Goal: Communication & Community: Connect with others

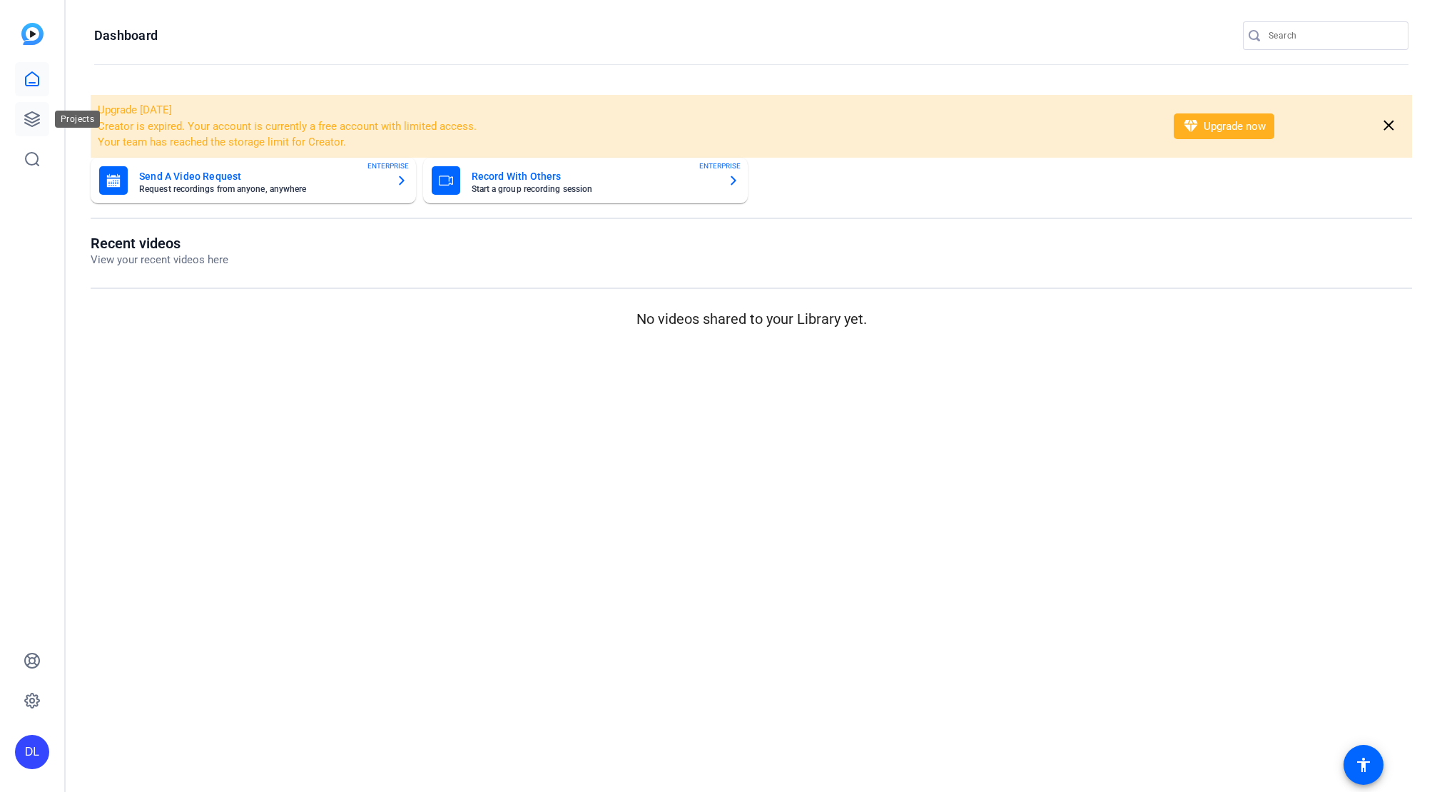
click at [28, 120] on icon at bounding box center [32, 119] width 14 height 14
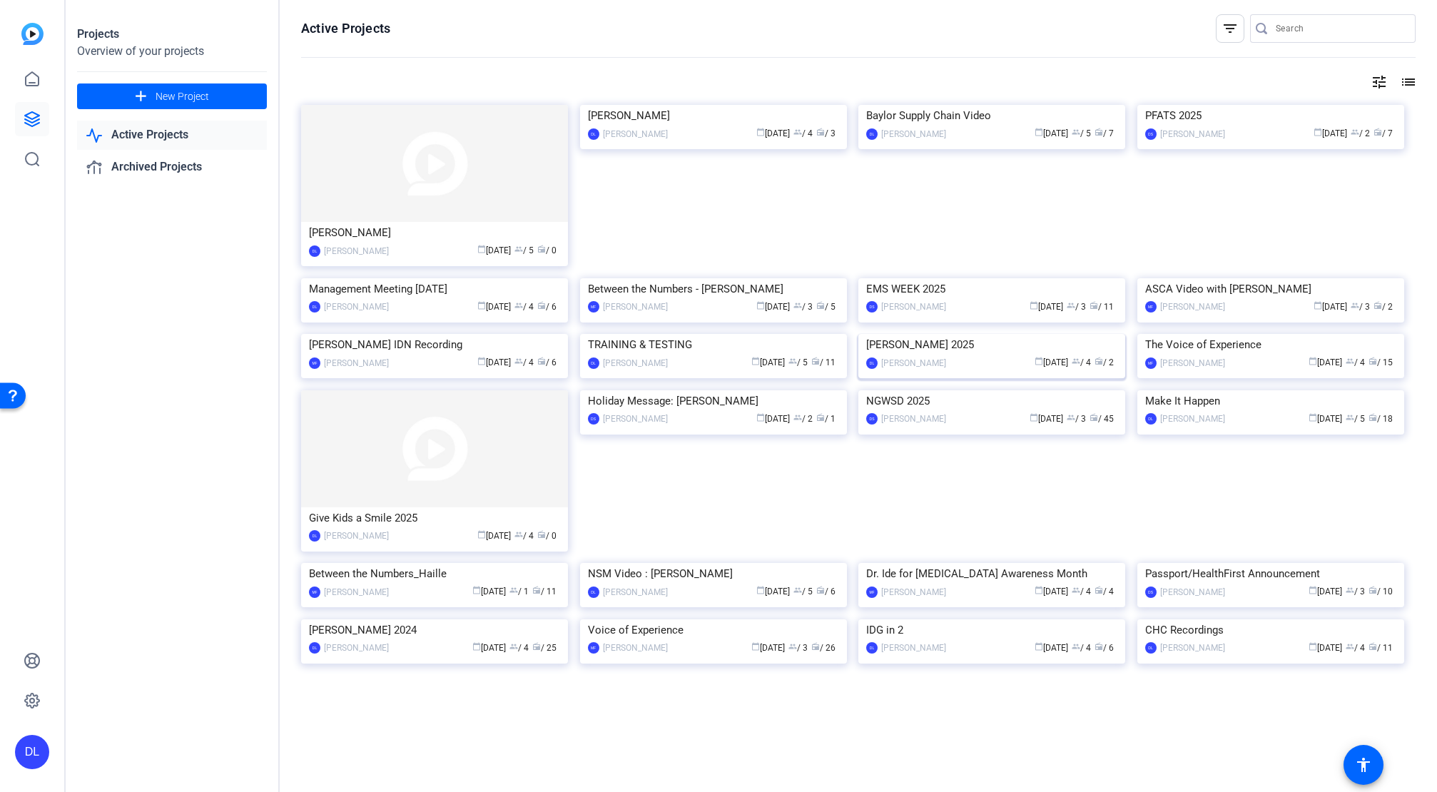
click at [935, 355] on div "[PERSON_NAME] 2025" at bounding box center [991, 344] width 251 height 21
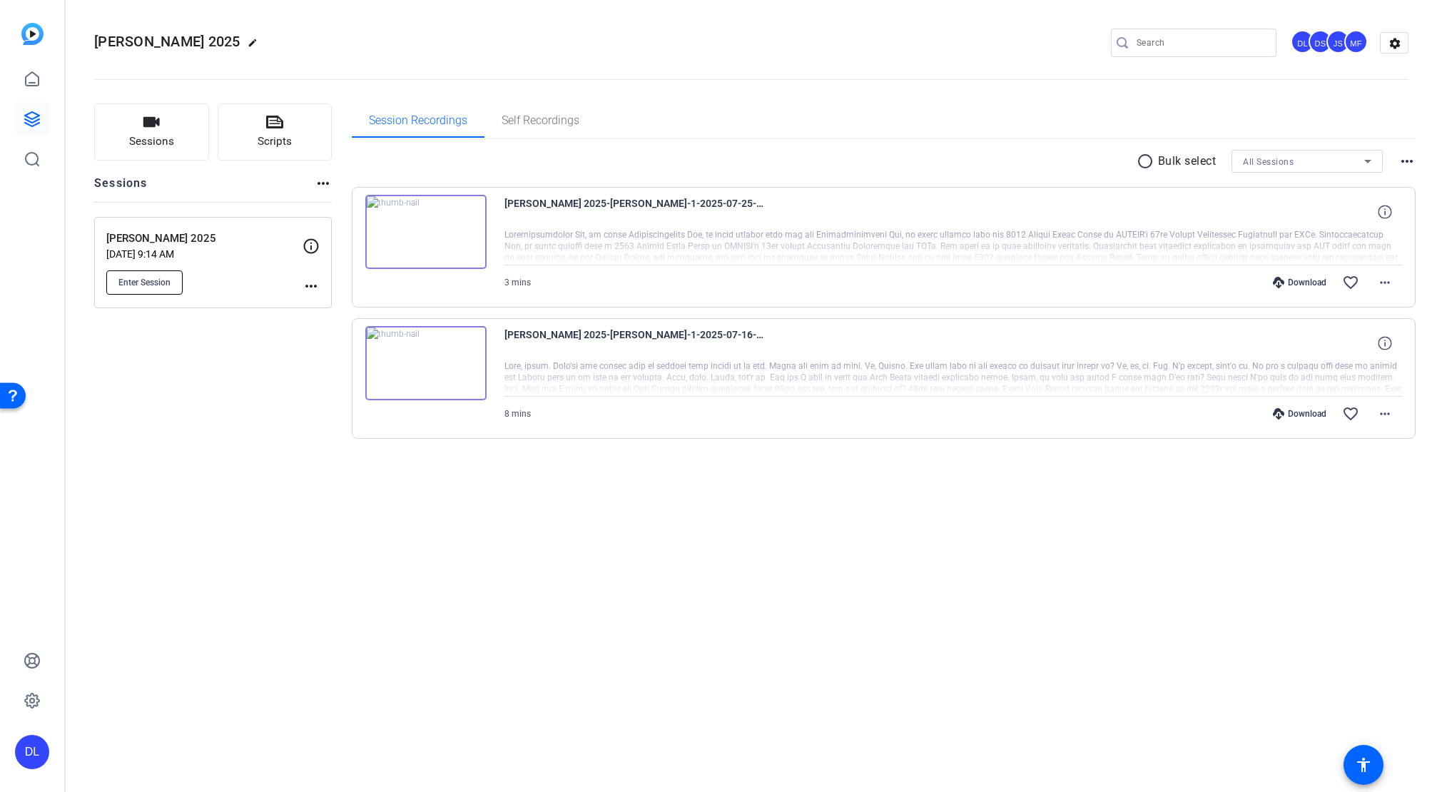
click at [147, 287] on button "Enter Session" at bounding box center [144, 282] width 76 height 24
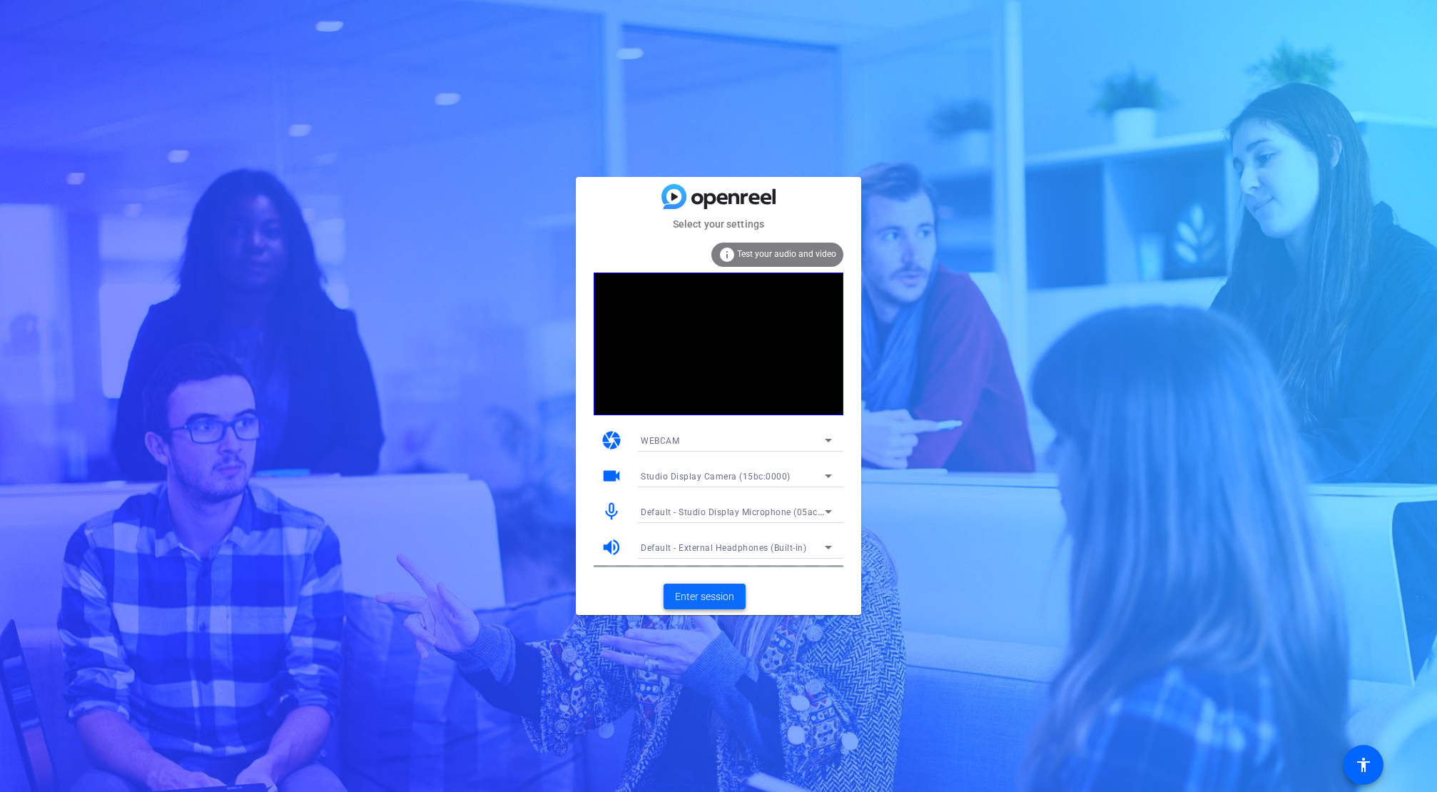
click at [687, 596] on span "Enter session" at bounding box center [704, 596] width 59 height 15
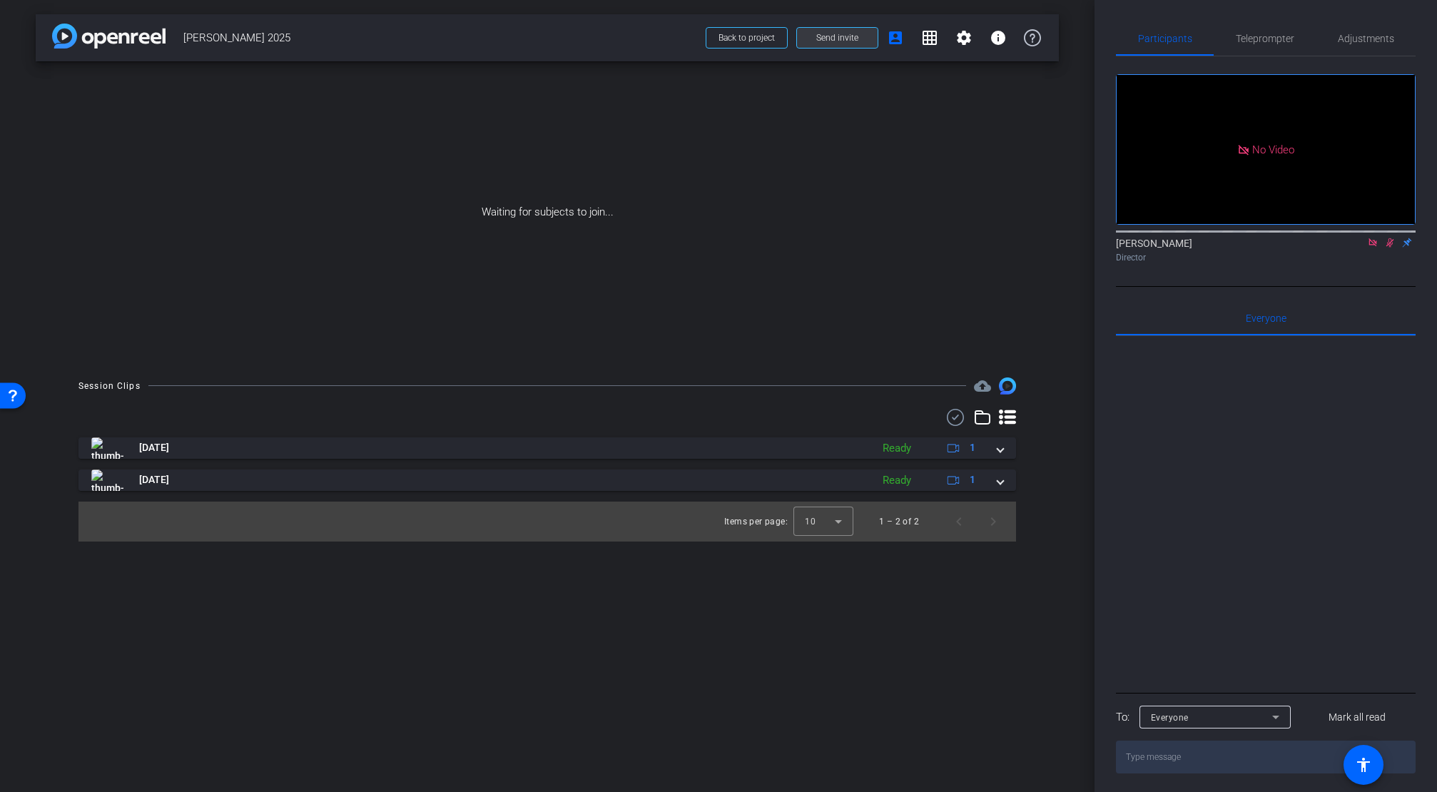
click at [822, 37] on span "Send invite" at bounding box center [837, 37] width 42 height 11
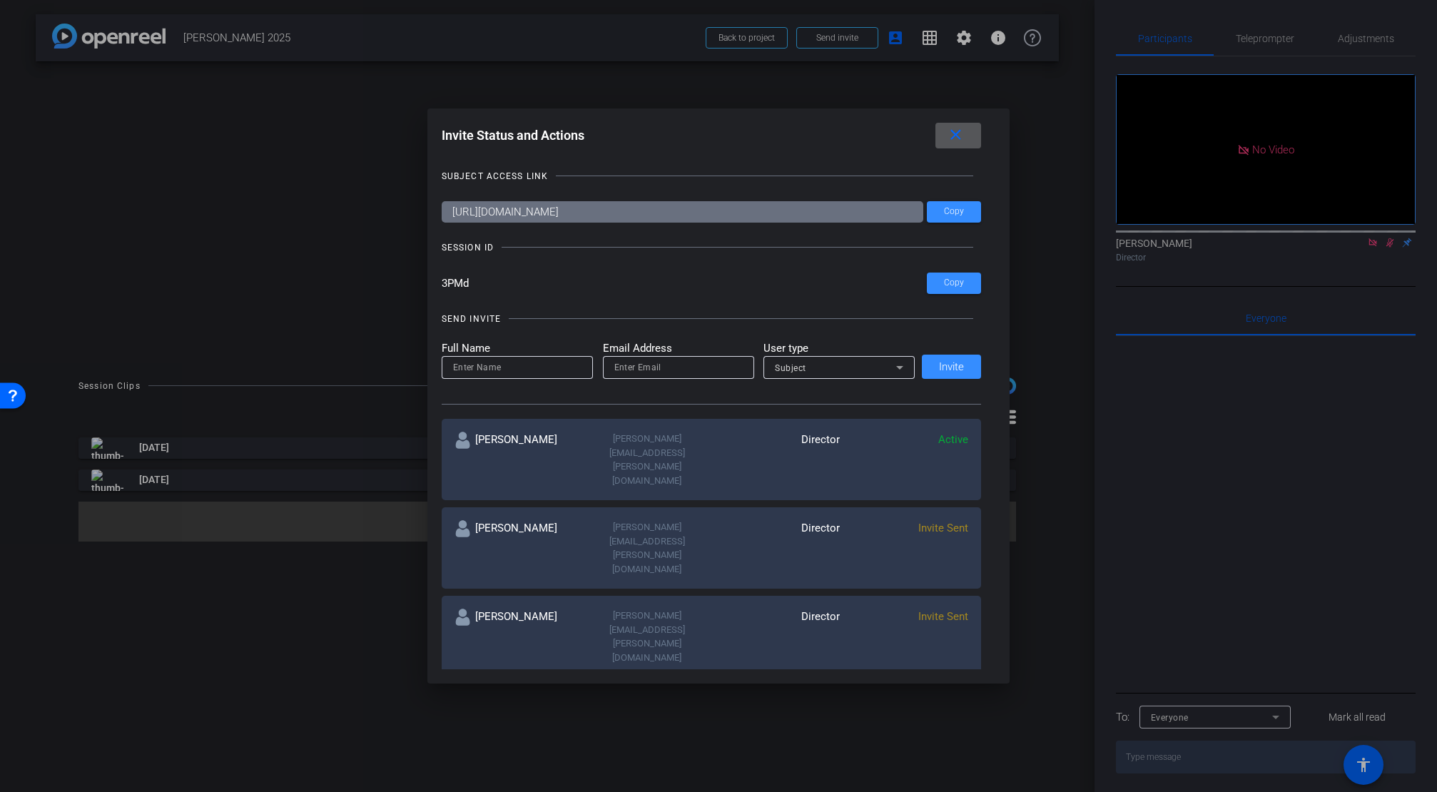
click at [511, 370] on input at bounding box center [517, 367] width 128 height 17
type input "Chris"
click at [634, 369] on input "email" at bounding box center [678, 367] width 128 height 17
paste input "christopher.munzing@henryschein.com"
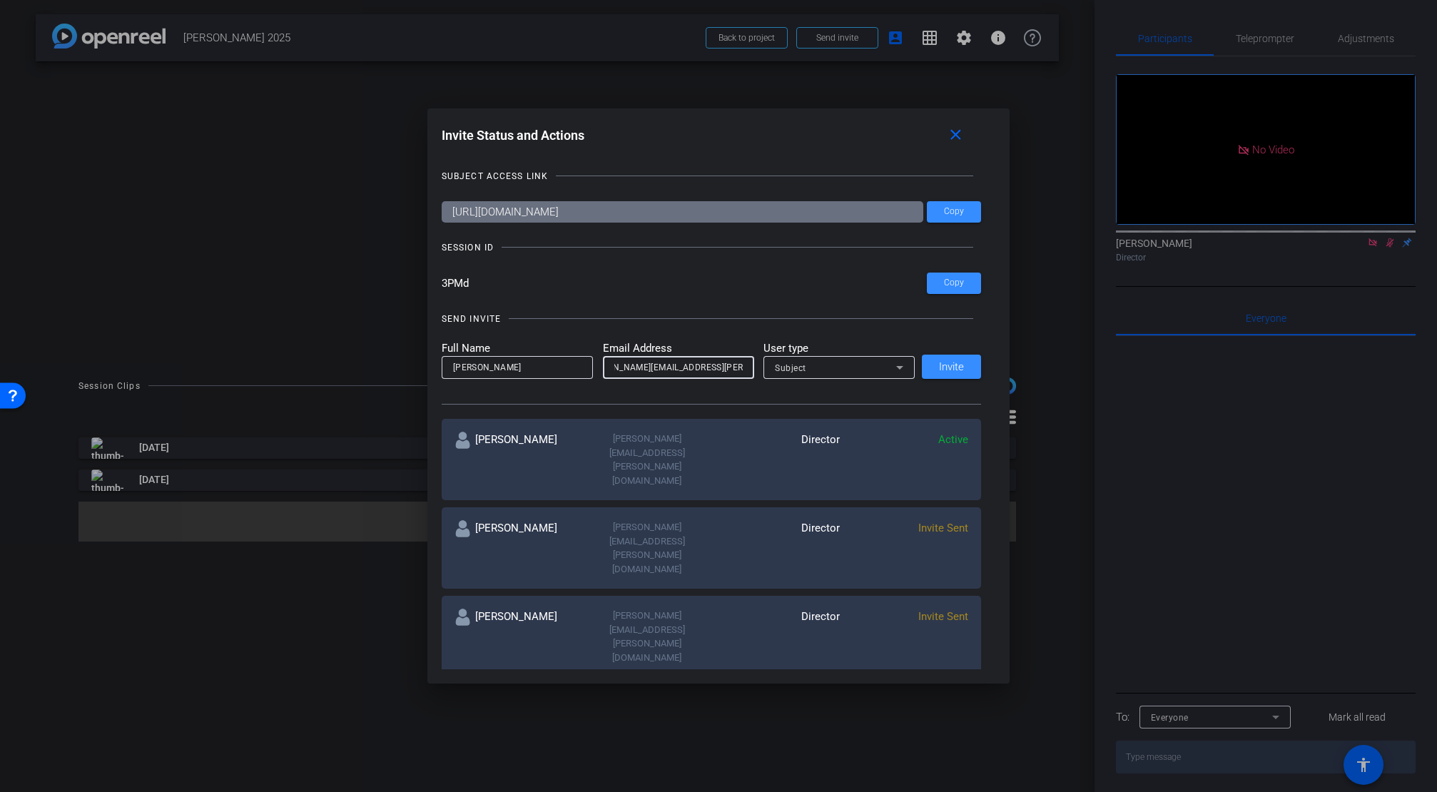
type input "christopher.munzing@henryschein.com"
click at [817, 369] on div "Subject" at bounding box center [835, 368] width 121 height 18
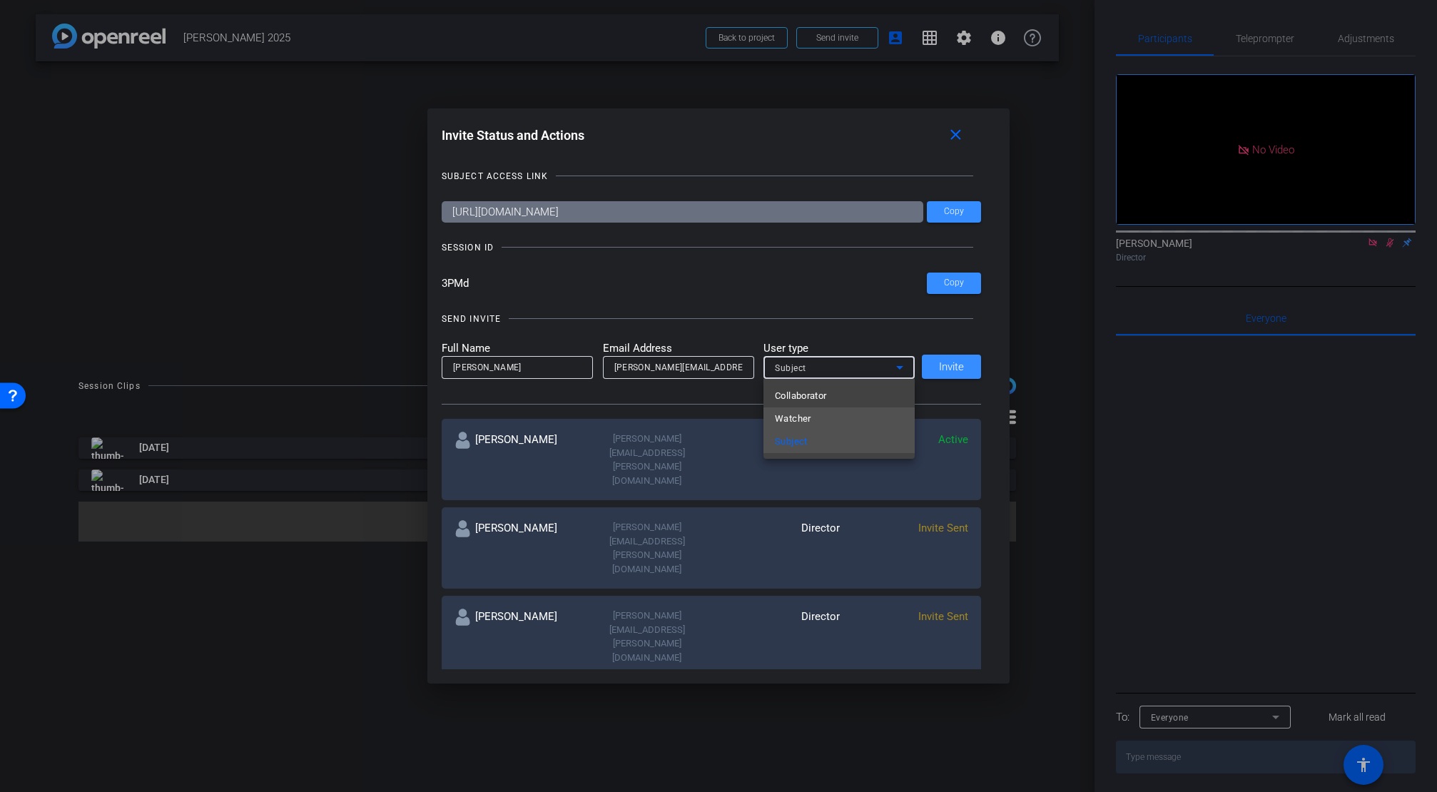
click at [803, 414] on span "Watcher" at bounding box center [793, 418] width 36 height 17
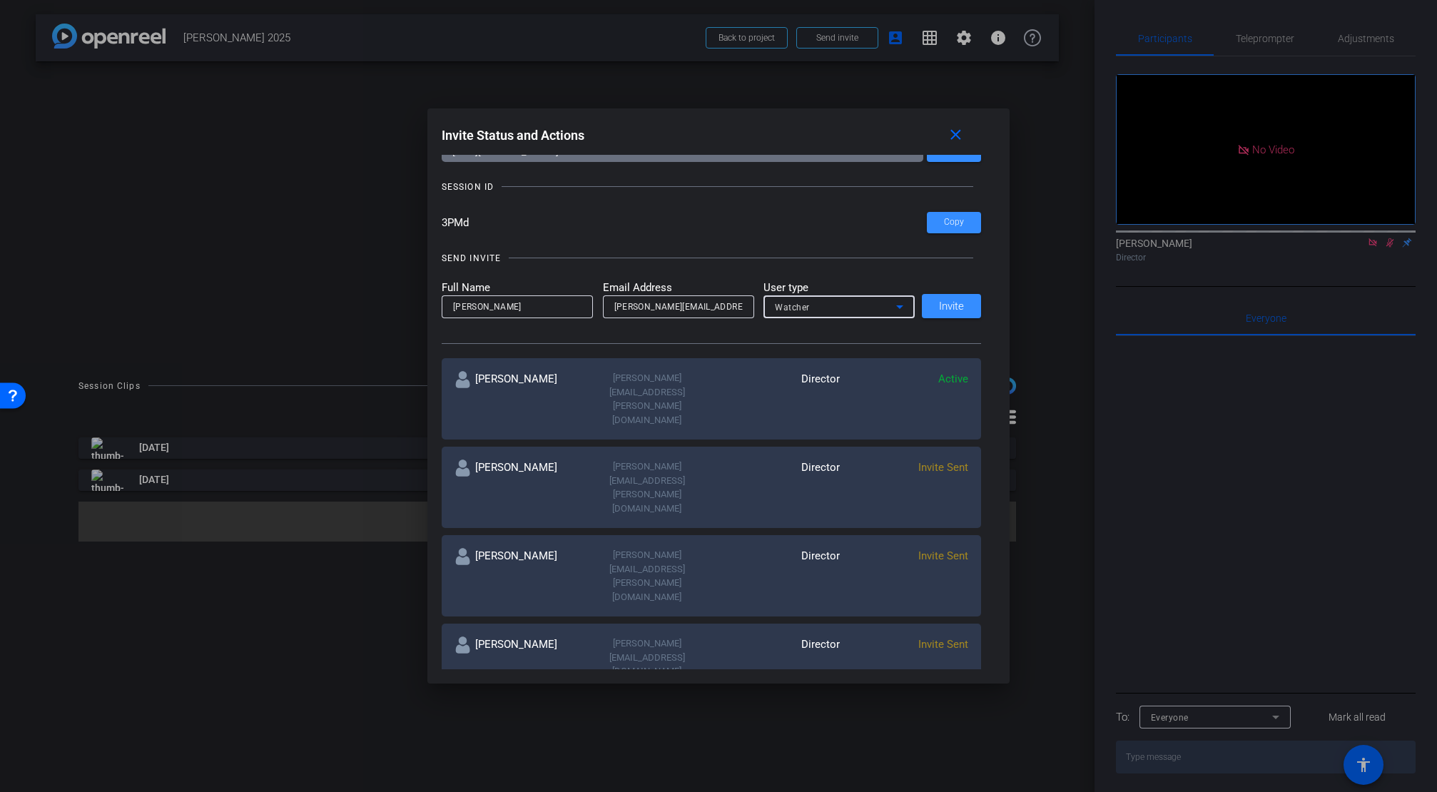
scroll to position [60, 0]
click at [952, 303] on span "Invite" at bounding box center [951, 307] width 25 height 11
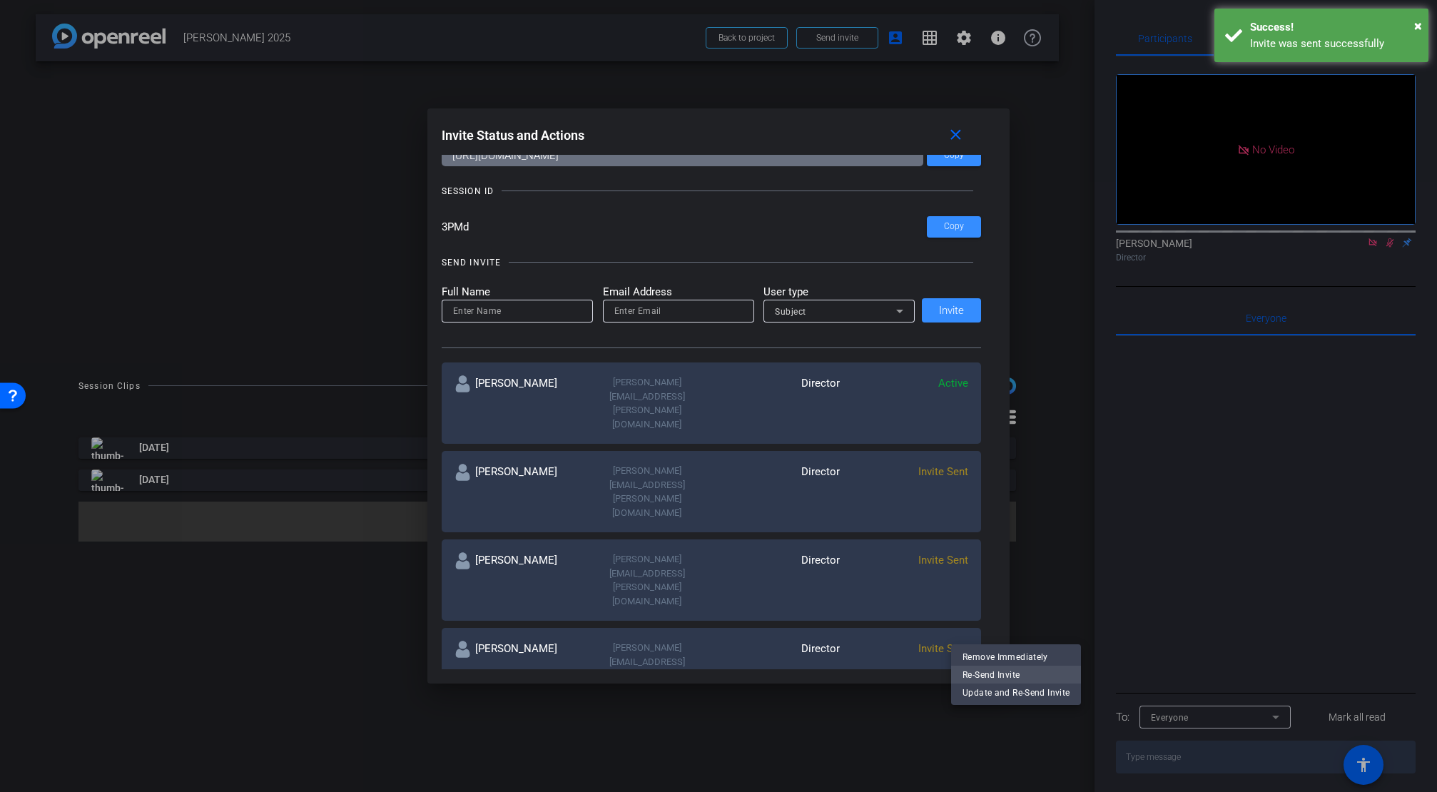
click at [982, 675] on span "Re-Send Invite" at bounding box center [1015, 674] width 107 height 17
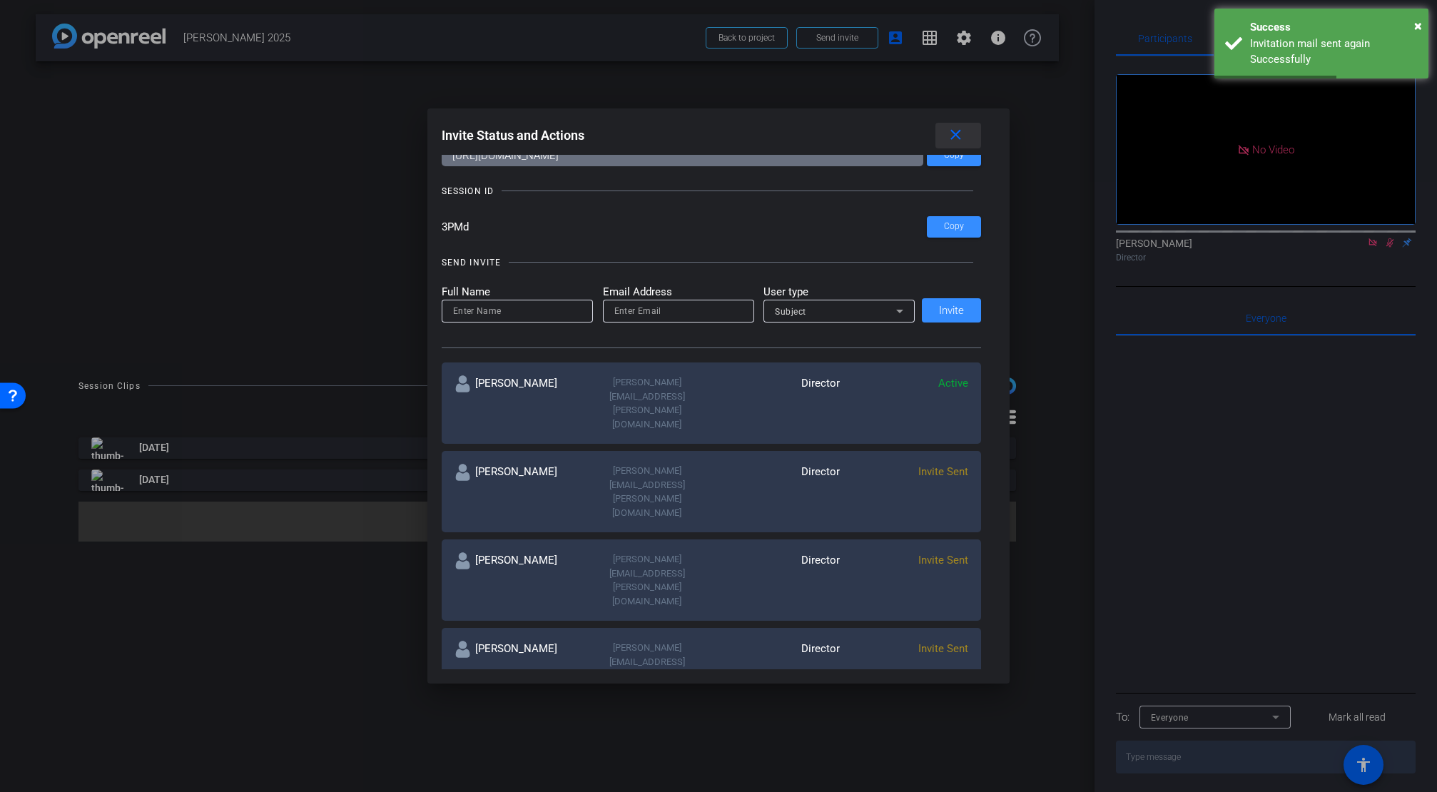
click at [957, 132] on mat-icon "close" at bounding box center [956, 135] width 18 height 18
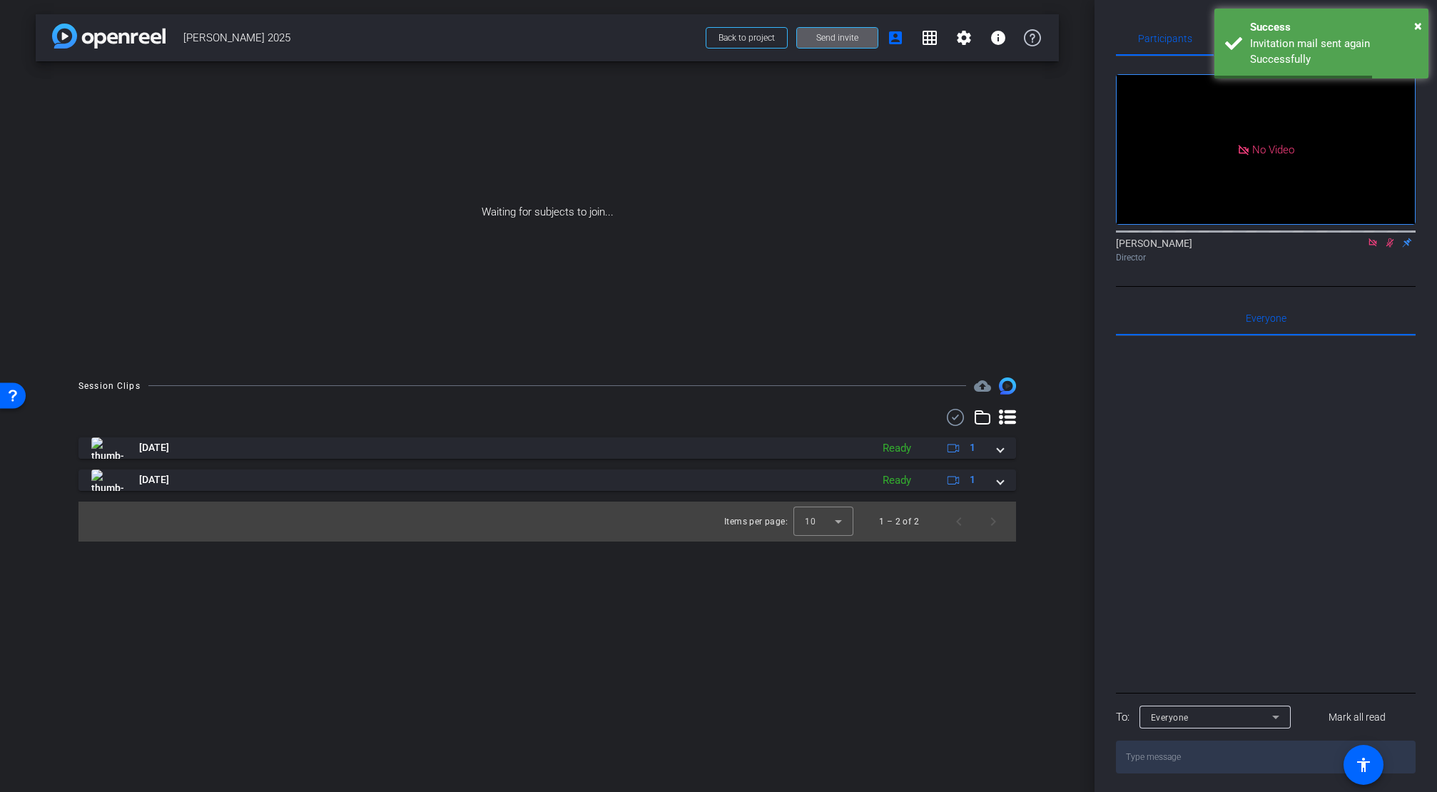
drag, startPoint x: 790, startPoint y: 145, endPoint x: 787, endPoint y: 128, distance: 17.5
click at [790, 144] on div "Waiting for subjects to join..." at bounding box center [547, 212] width 1023 height 302
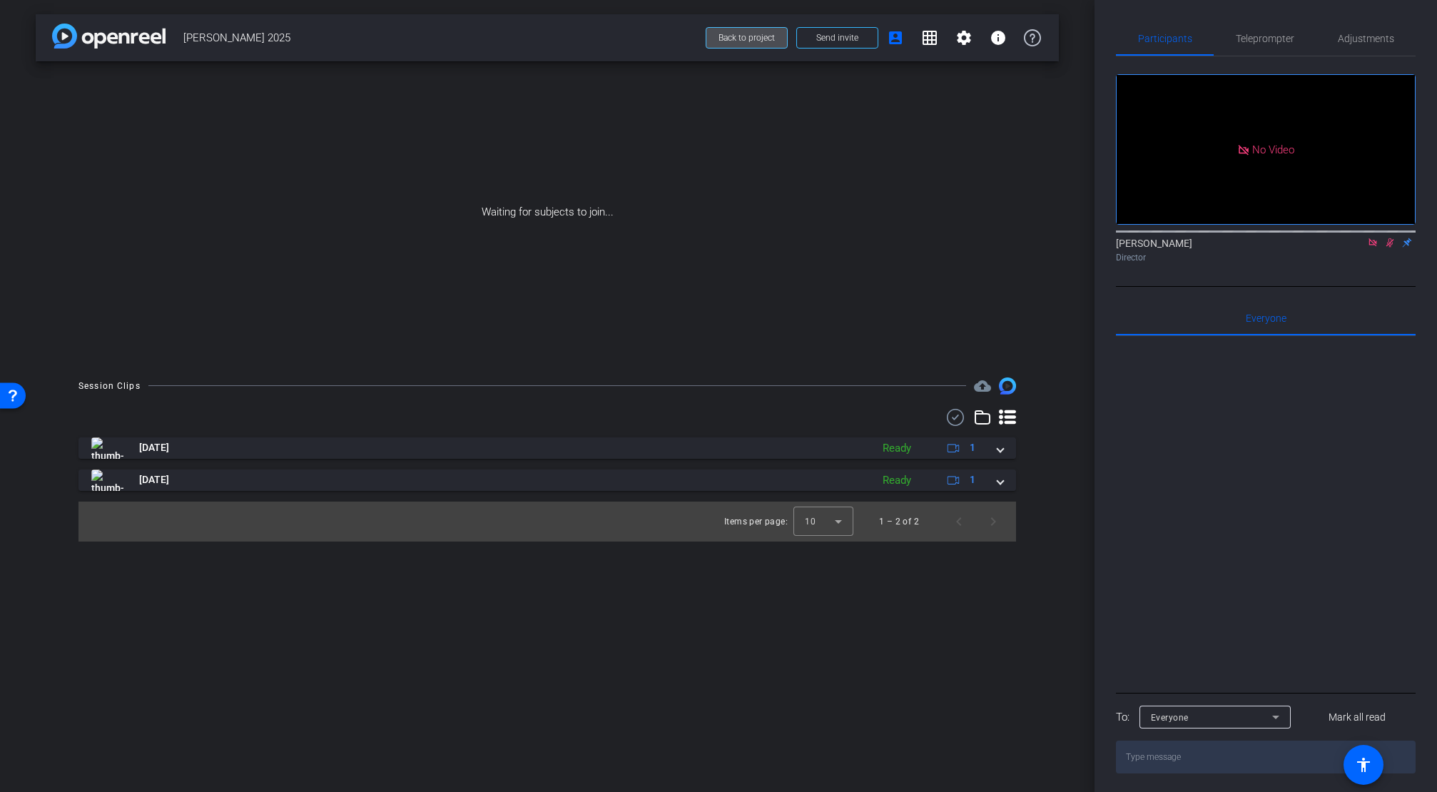
click at [755, 36] on span "Back to project" at bounding box center [746, 38] width 56 height 10
